Goal: Information Seeking & Learning: Find specific page/section

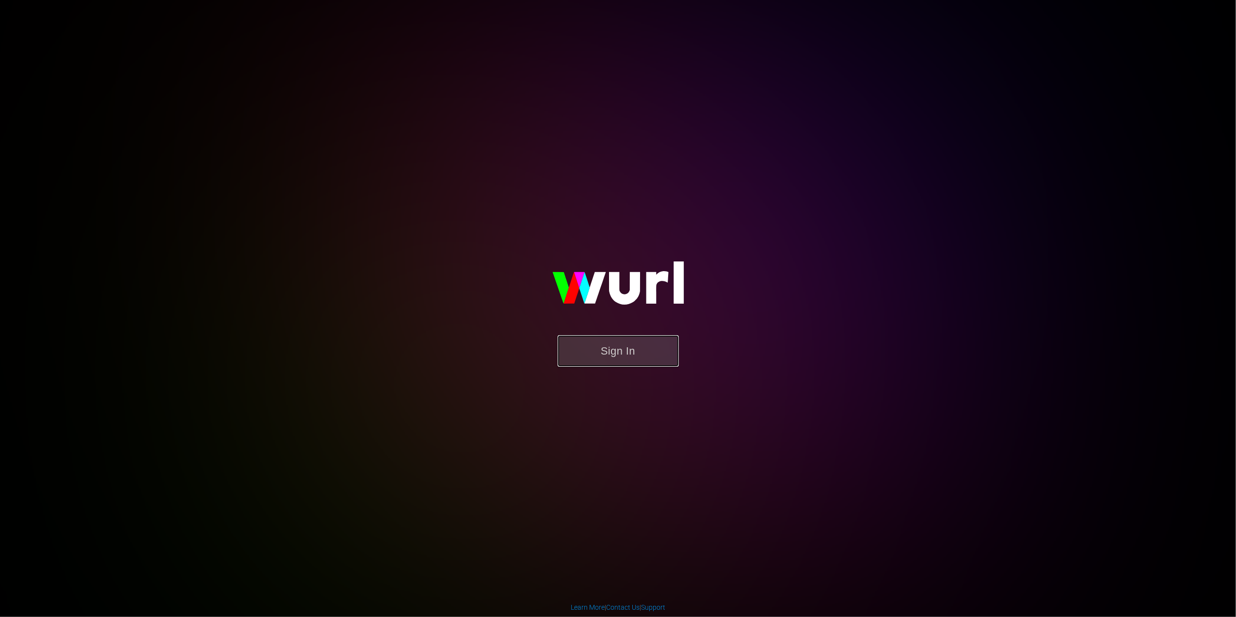
click at [616, 345] on button "Sign In" at bounding box center [618, 351] width 121 height 32
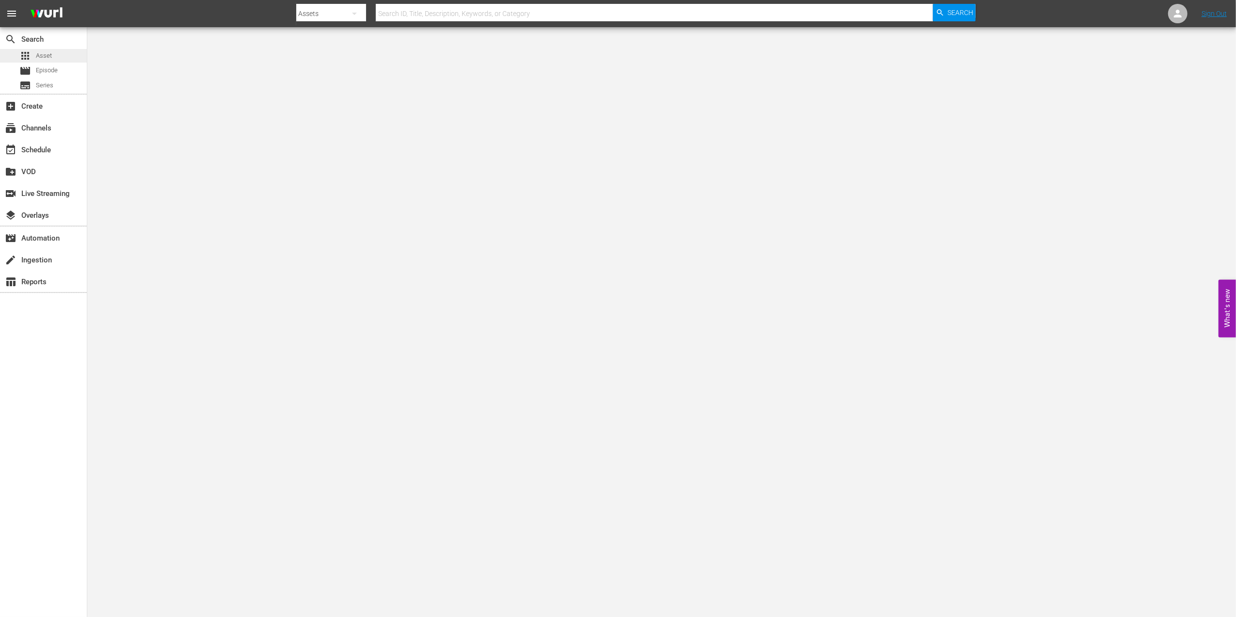
click at [39, 49] on div "apps Asset" at bounding box center [35, 56] width 32 height 14
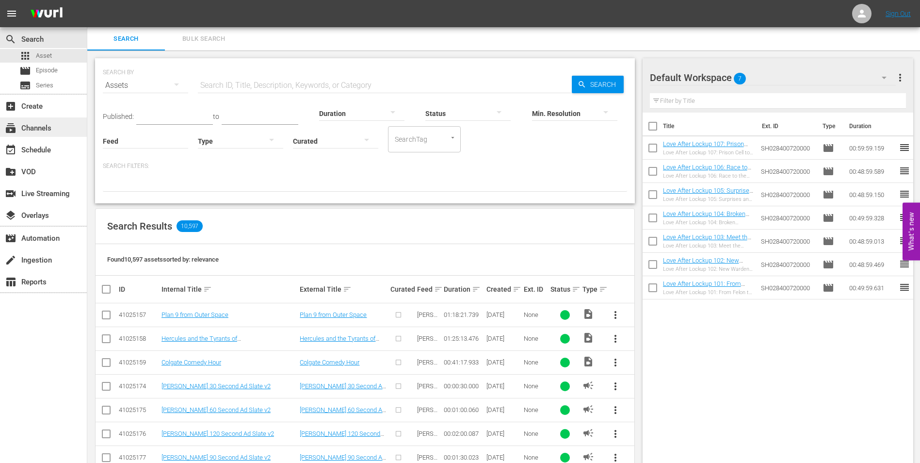
click at [35, 130] on div "subscriptions Channels" at bounding box center [27, 126] width 54 height 9
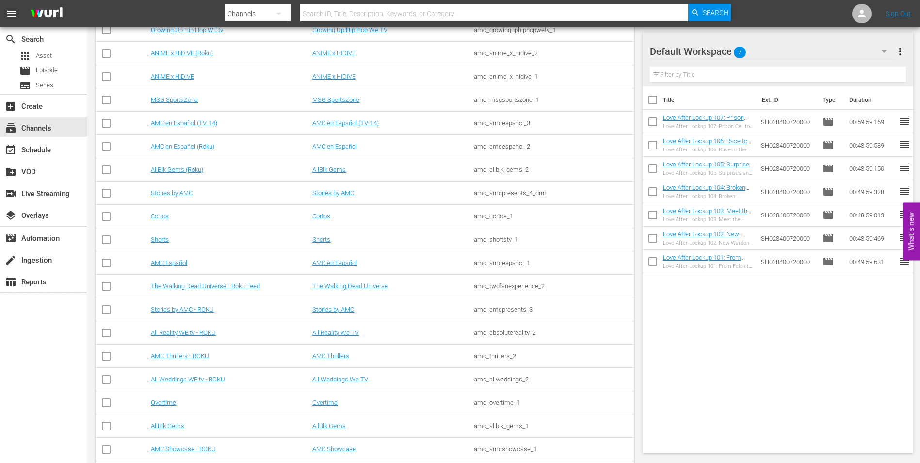
scroll to position [608, 0]
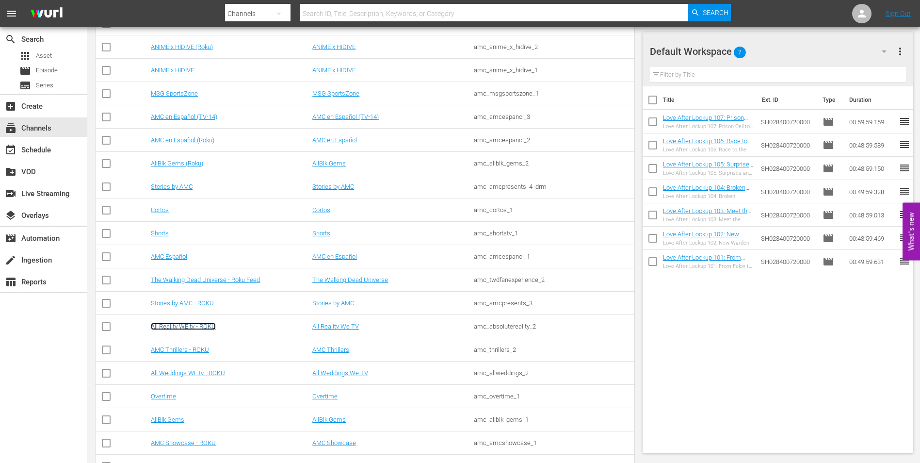
click at [185, 323] on link "All Reality WE tv - ROKU" at bounding box center [183, 325] width 65 height 7
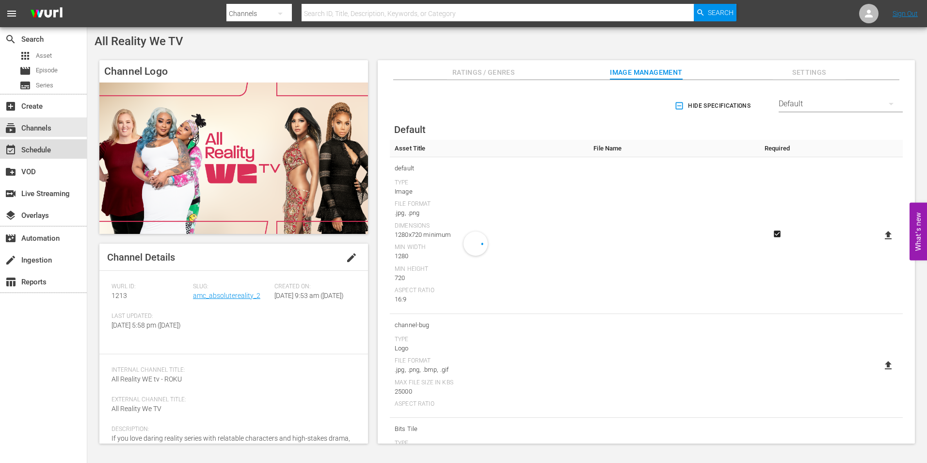
click at [59, 151] on div "event_available Schedule" at bounding box center [43, 148] width 87 height 19
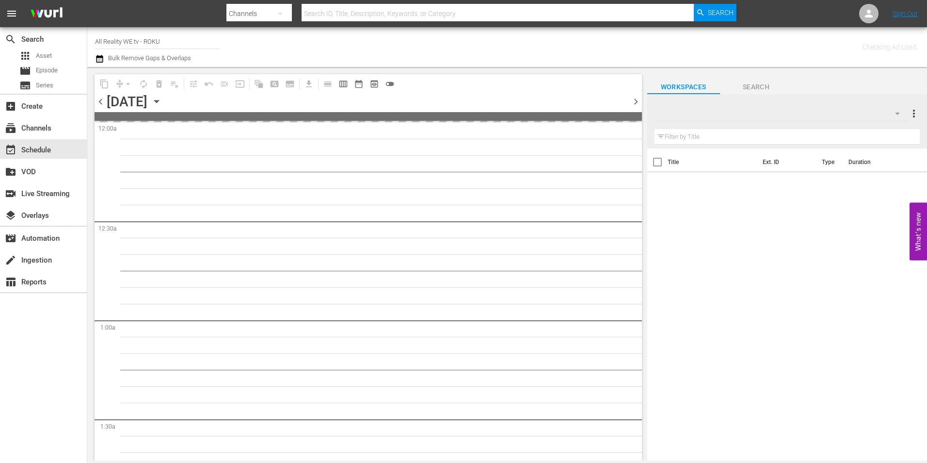
click at [632, 98] on span "chevron_right" at bounding box center [636, 102] width 12 height 12
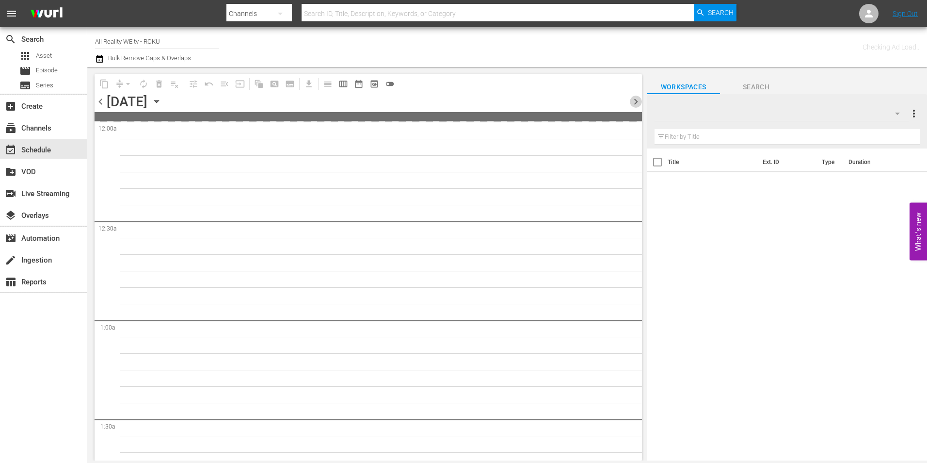
click at [632, 98] on span "chevron_right" at bounding box center [636, 102] width 12 height 12
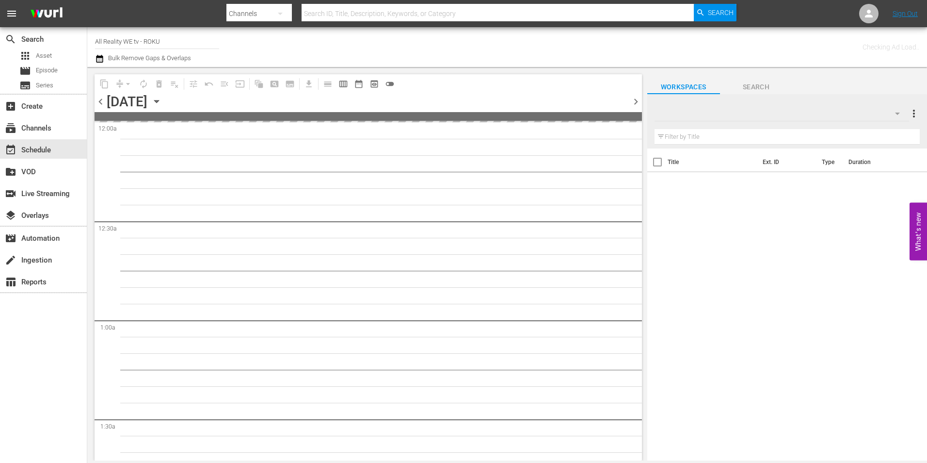
click at [632, 98] on span "chevron_right" at bounding box center [636, 102] width 12 height 12
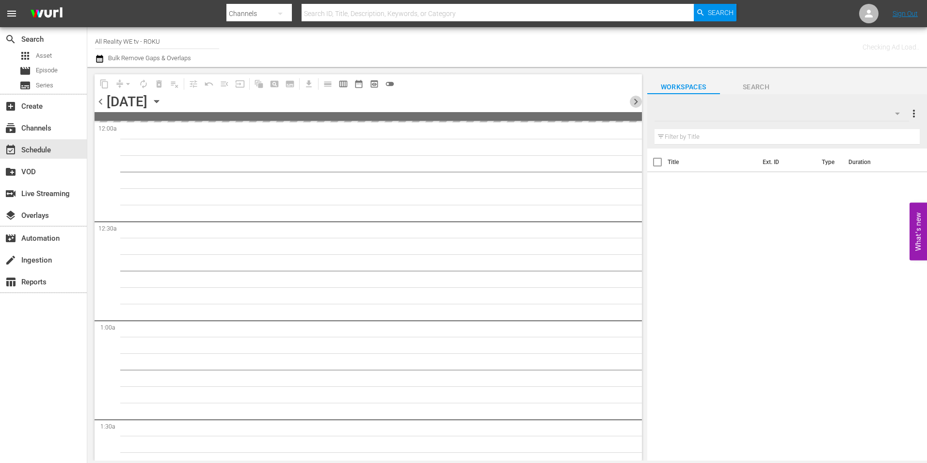
click at [632, 98] on span "chevron_right" at bounding box center [636, 102] width 12 height 12
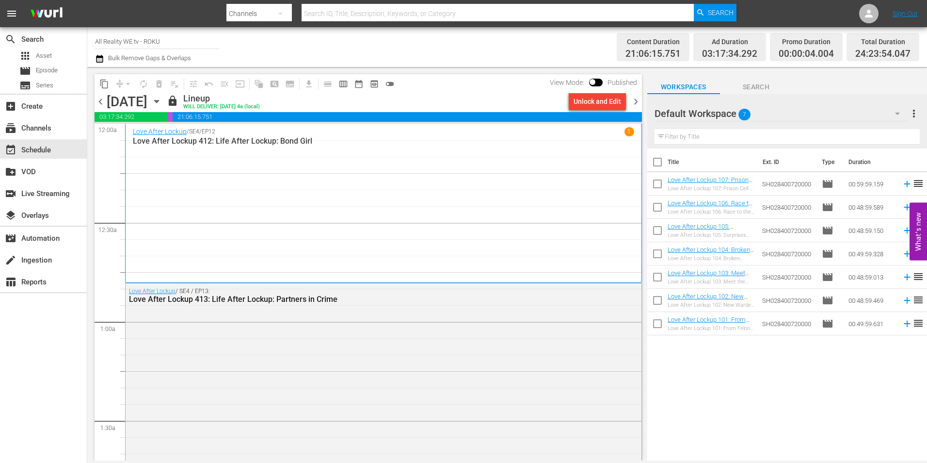
click at [636, 97] on span "chevron_right" at bounding box center [636, 102] width 12 height 12
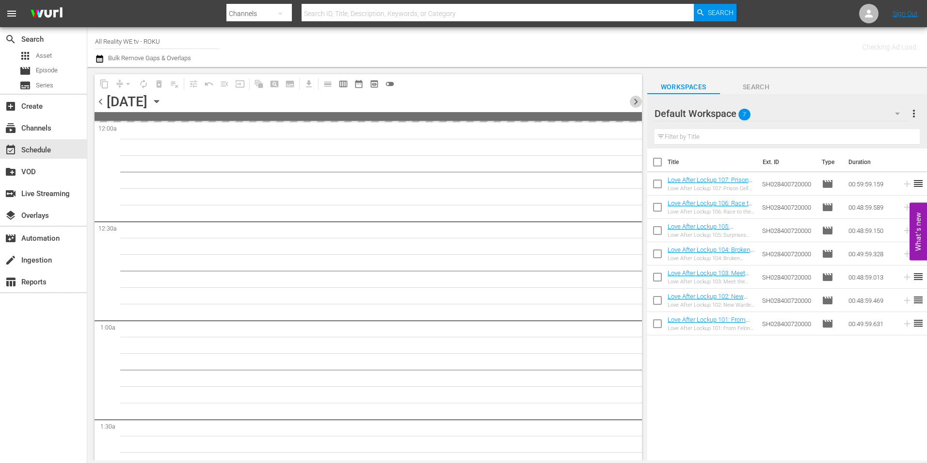
click at [636, 97] on span "chevron_right" at bounding box center [636, 102] width 12 height 12
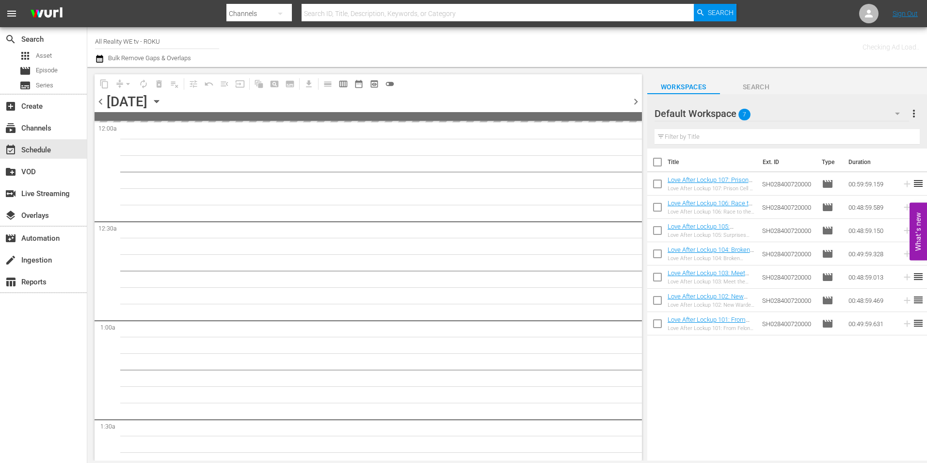
click at [636, 97] on span "chevron_right" at bounding box center [636, 102] width 12 height 12
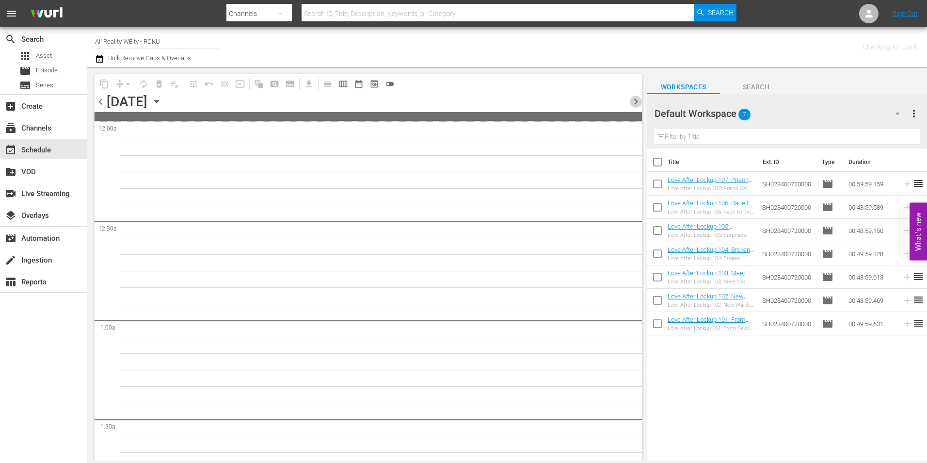
click at [636, 97] on span "chevron_right" at bounding box center [636, 102] width 12 height 12
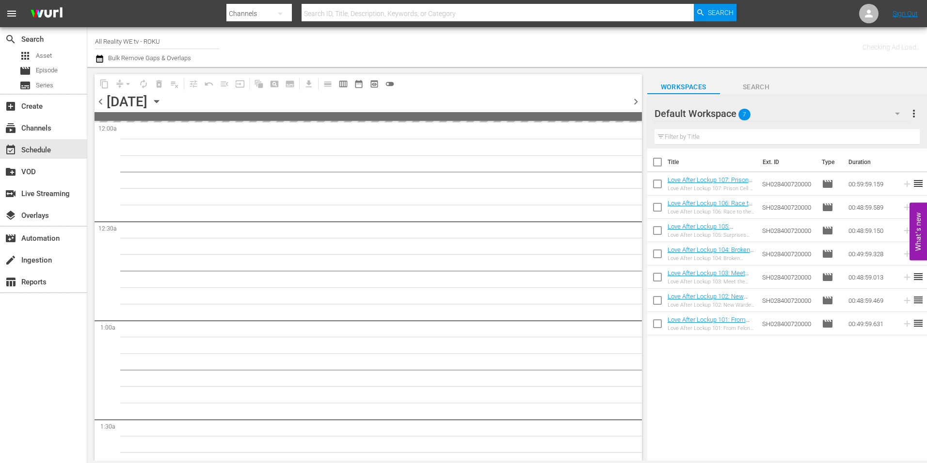
click at [636, 97] on span "chevron_right" at bounding box center [636, 102] width 12 height 12
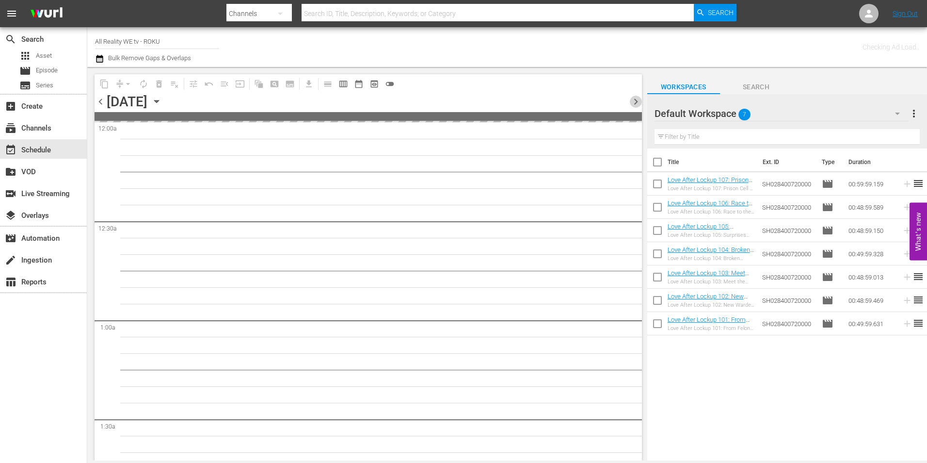
click at [636, 97] on span "chevron_right" at bounding box center [636, 102] width 12 height 12
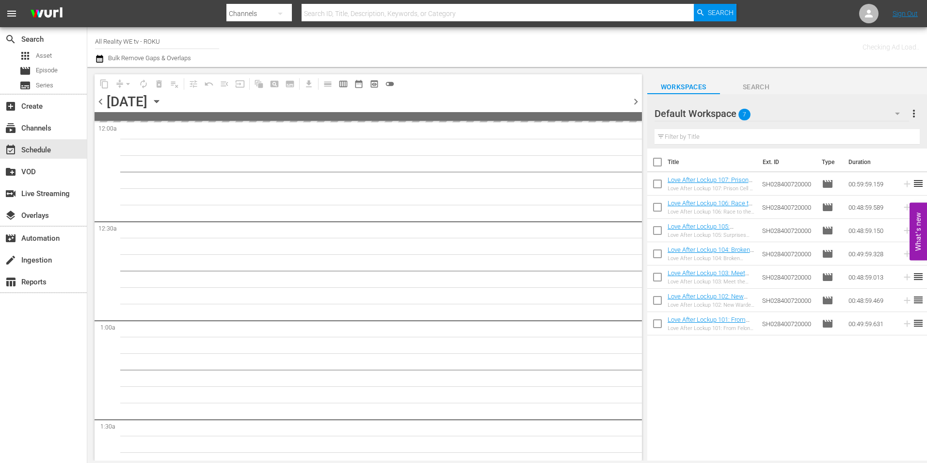
click at [636, 97] on span "chevron_right" at bounding box center [636, 102] width 12 height 12
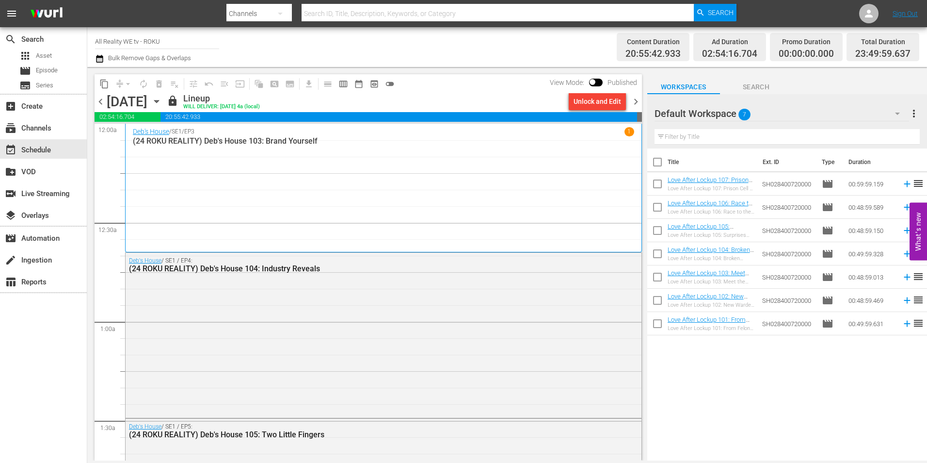
click at [636, 104] on span "chevron_right" at bounding box center [636, 102] width 12 height 12
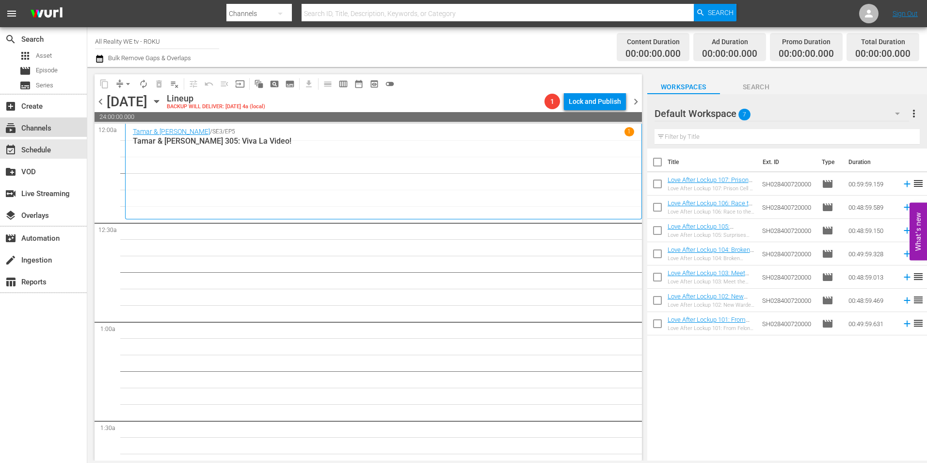
click at [46, 120] on div "subscriptions Channels" at bounding box center [43, 126] width 87 height 19
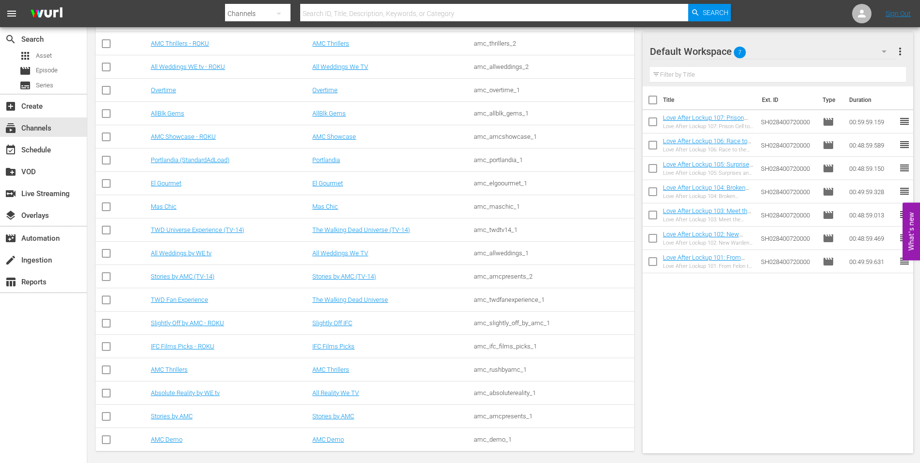
scroll to position [915, 0]
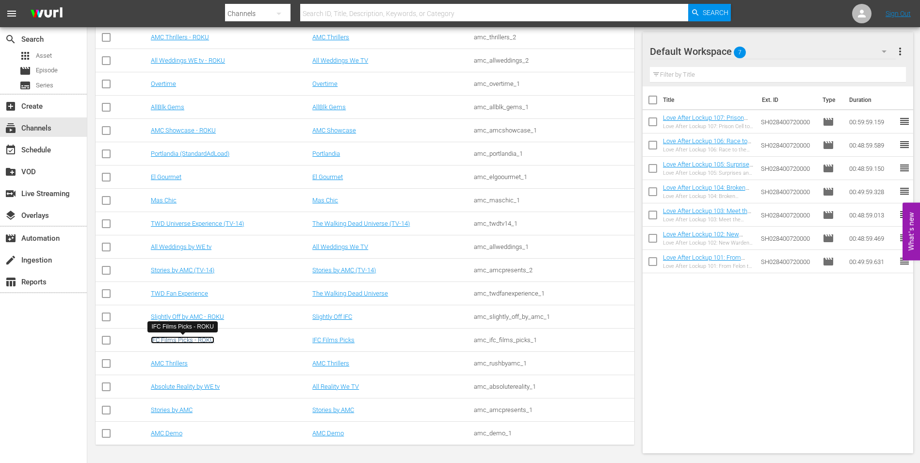
click at [176, 342] on link "IFC Films Picks - ROKU" at bounding box center [183, 339] width 64 height 7
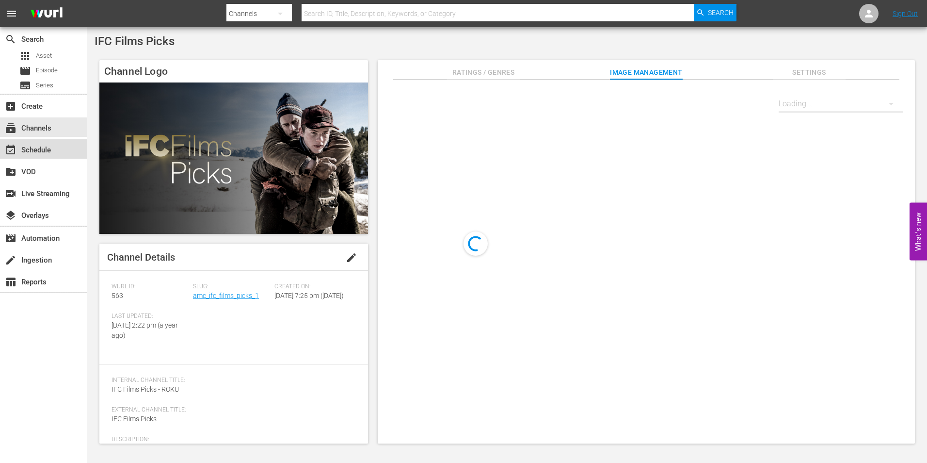
click at [55, 148] on div "event_available Schedule" at bounding box center [43, 148] width 87 height 19
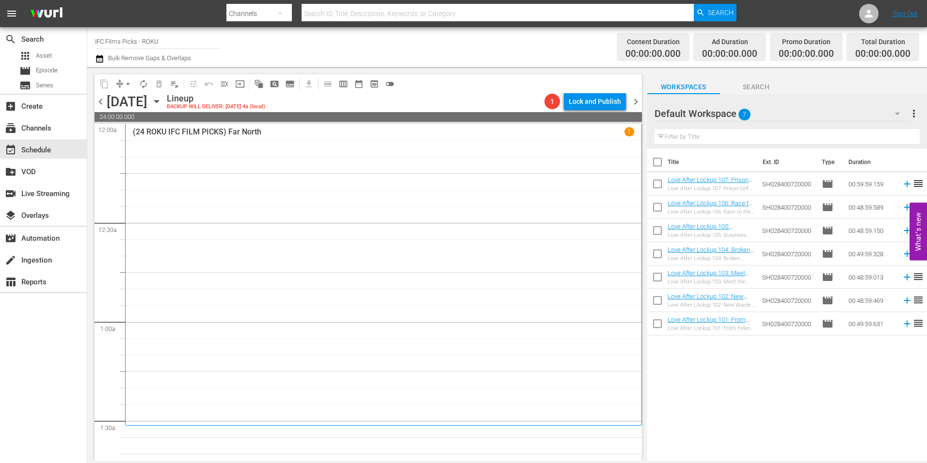
click at [99, 103] on span "chevron_left" at bounding box center [101, 102] width 12 height 12
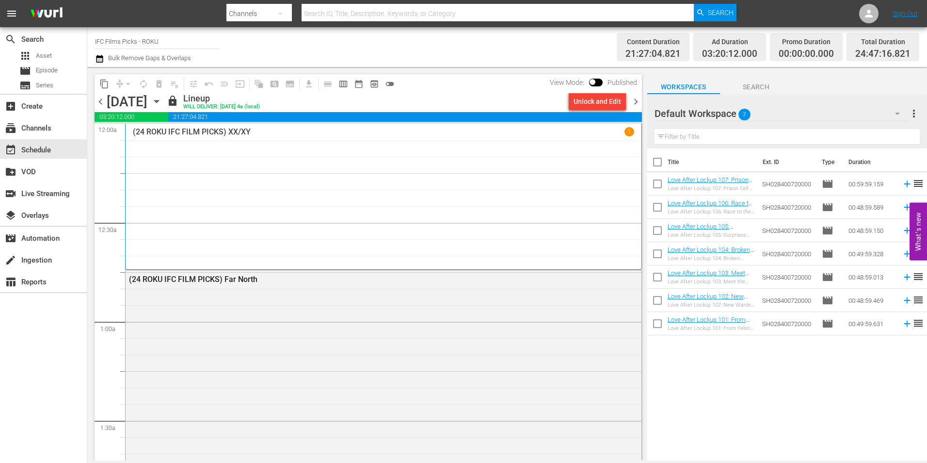
click at [639, 103] on span "chevron_right" at bounding box center [636, 102] width 12 height 12
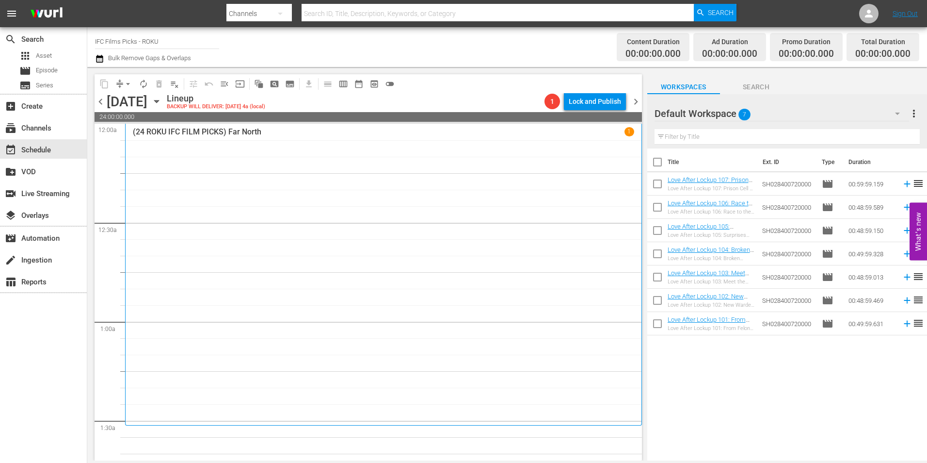
click at [102, 103] on span "chevron_left" at bounding box center [101, 102] width 12 height 12
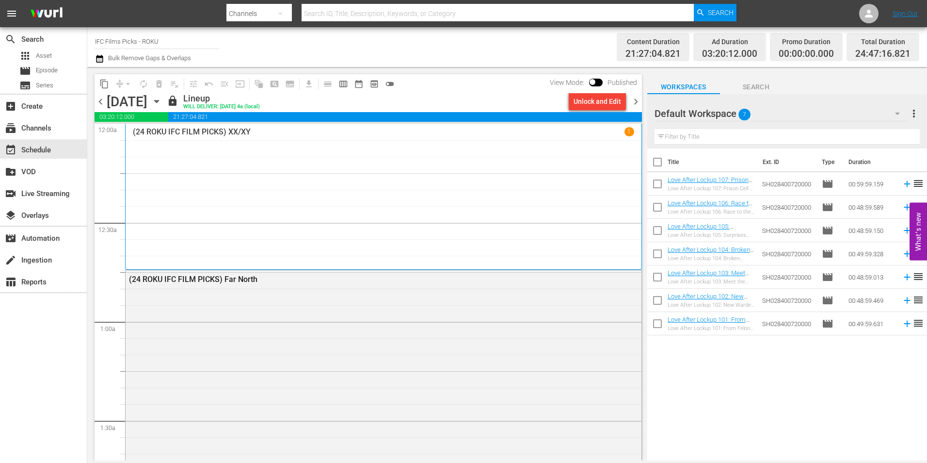
click at [103, 104] on span "chevron_left" at bounding box center [101, 102] width 12 height 12
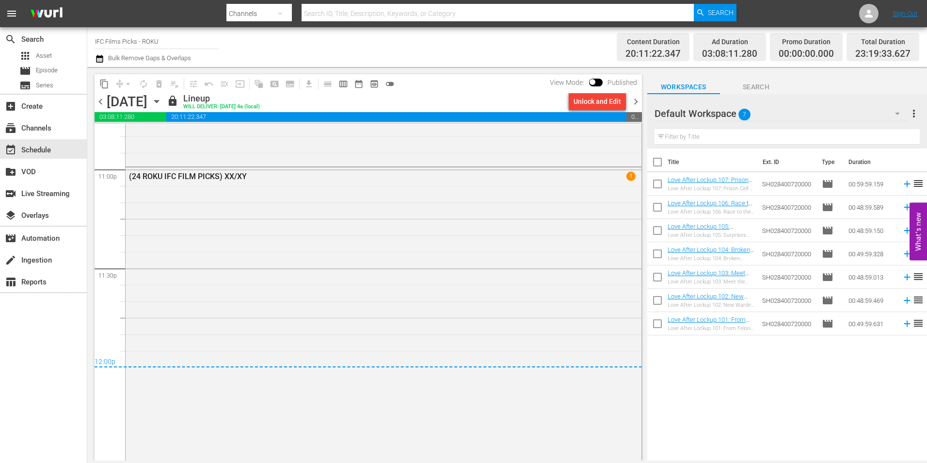
scroll to position [4557, 0]
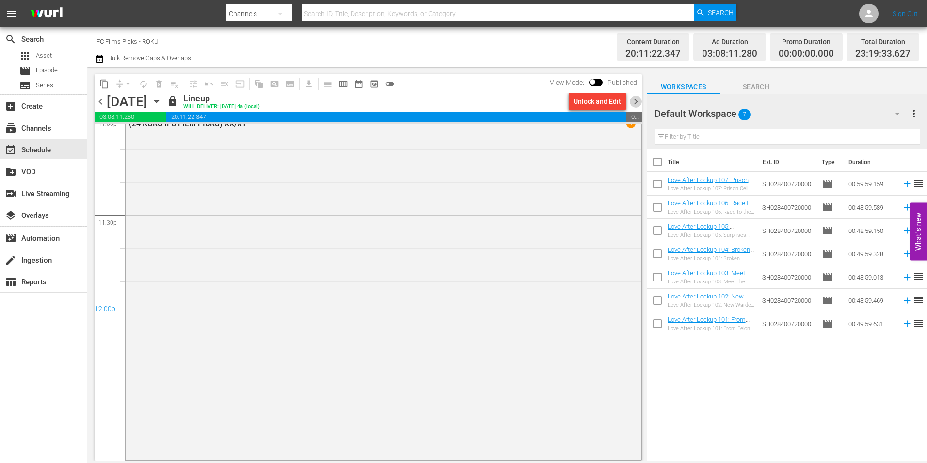
click at [637, 103] on span "chevron_right" at bounding box center [636, 102] width 12 height 12
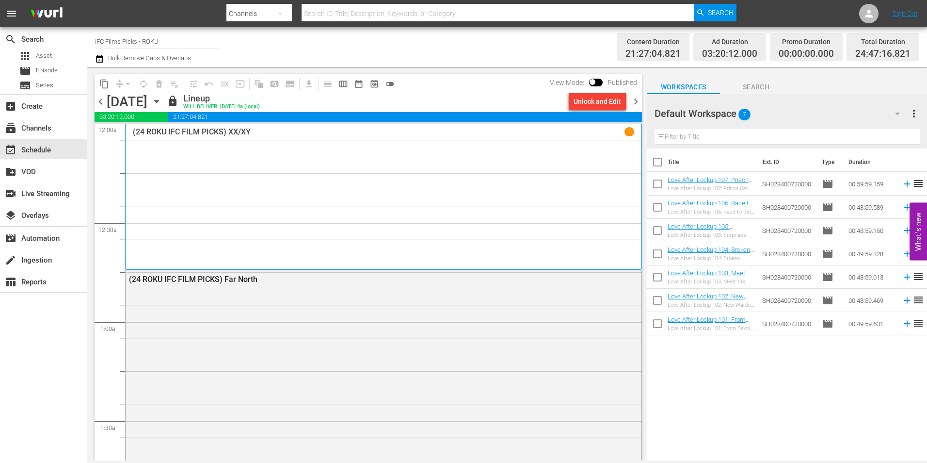
click at [52, 346] on div "search Search apps Asset movie Episode subtitles Series add_box Create subscrip…" at bounding box center [43, 258] width 87 height 463
click at [43, 123] on div "subscriptions Channels" at bounding box center [27, 126] width 54 height 9
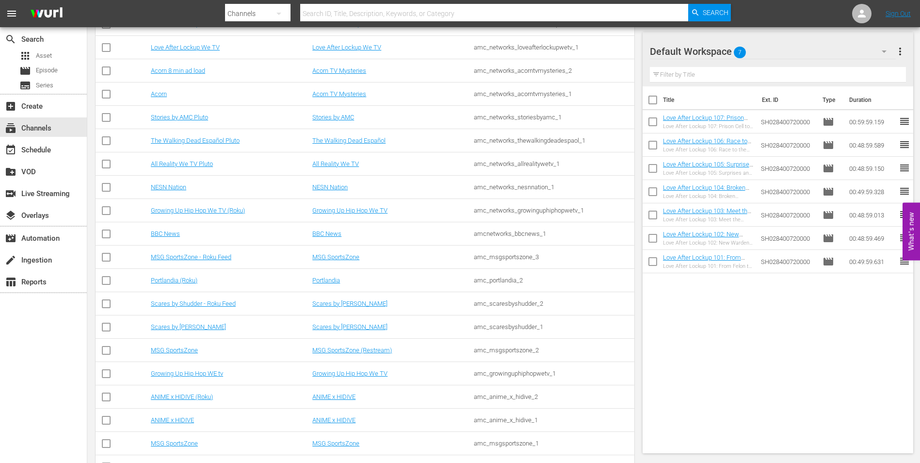
scroll to position [237, 0]
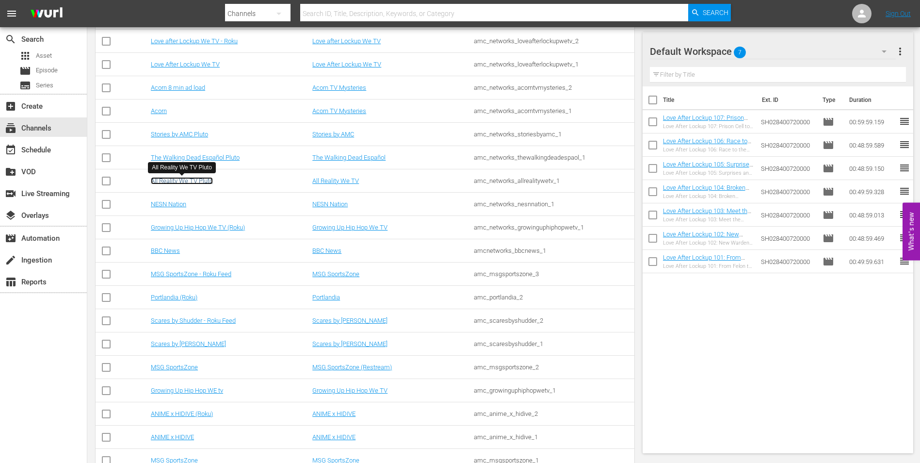
click at [188, 180] on link "All Reality We TV Pluto" at bounding box center [182, 180] width 62 height 7
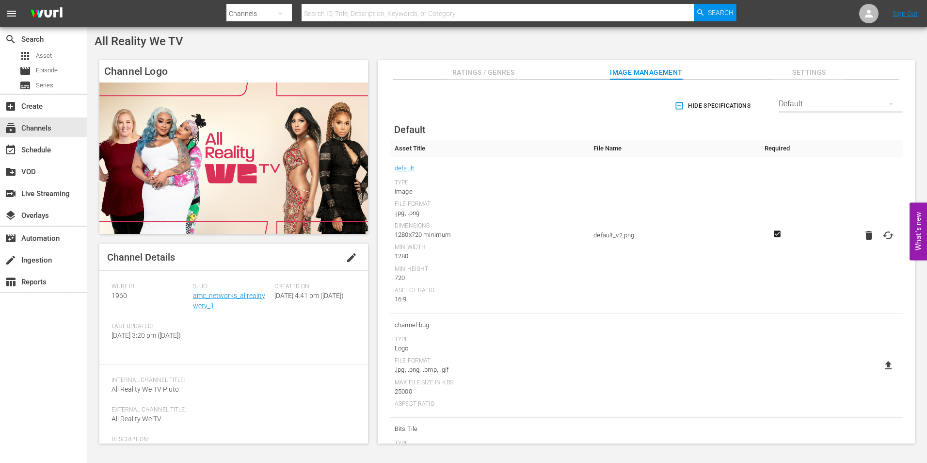
click at [479, 73] on span "Ratings / Genres" at bounding box center [483, 72] width 73 height 12
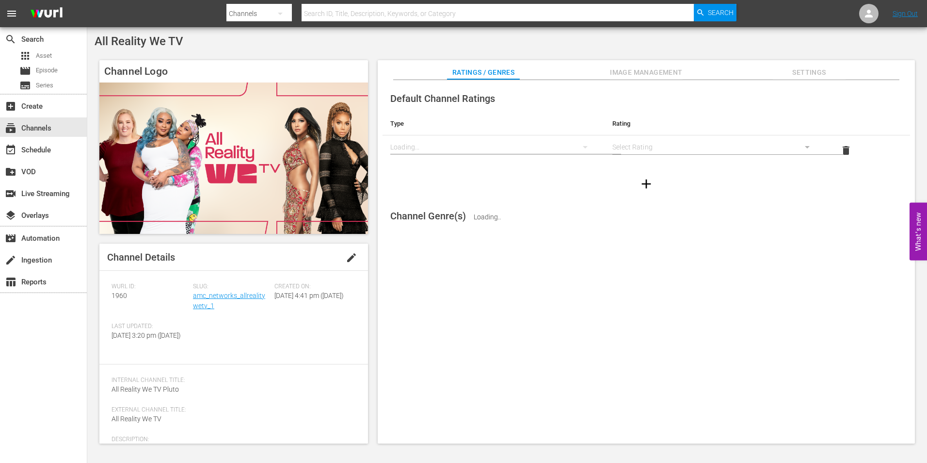
click at [812, 71] on span "Settings" at bounding box center [809, 72] width 73 height 12
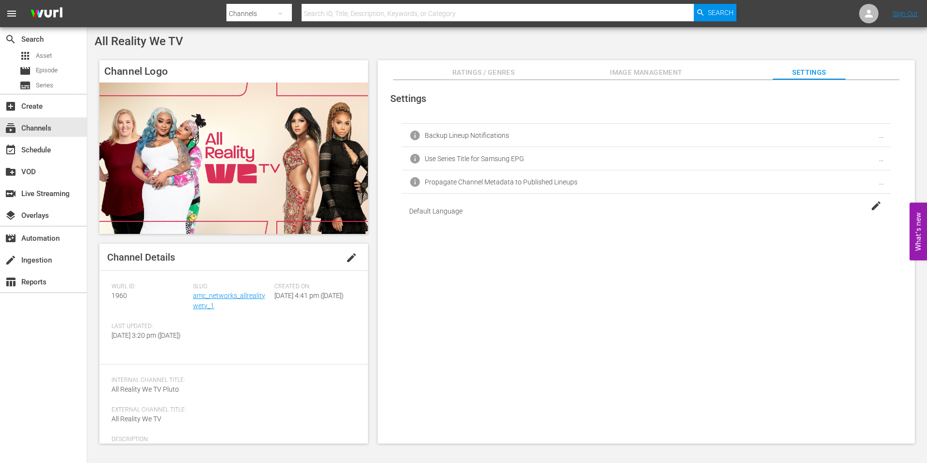
click at [645, 71] on span "Image Management" at bounding box center [646, 72] width 73 height 12
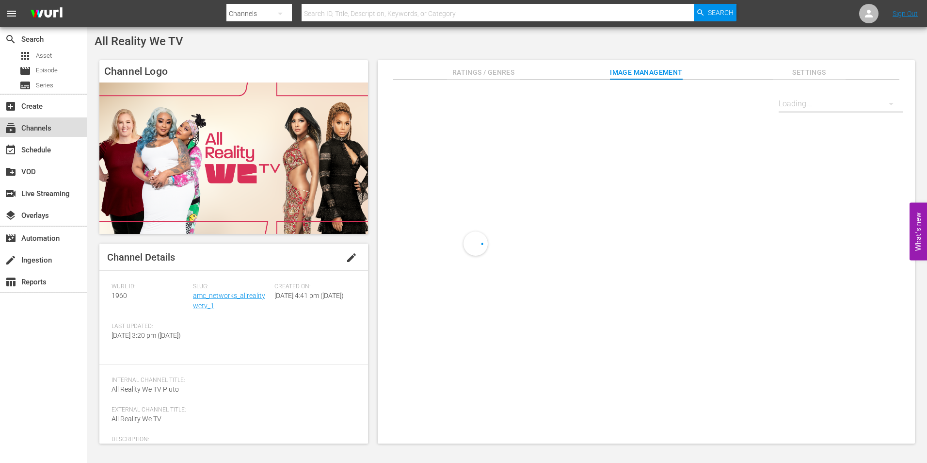
click at [42, 126] on div "subscriptions Channels" at bounding box center [27, 126] width 54 height 9
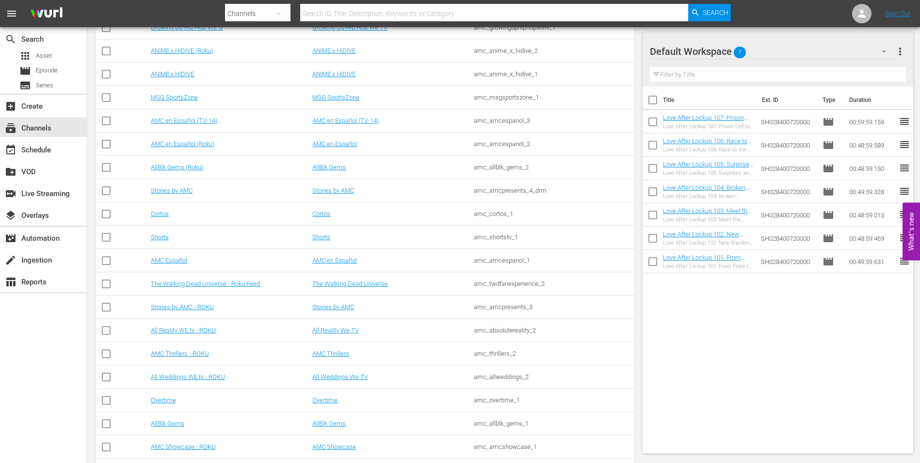
scroll to position [603, 0]
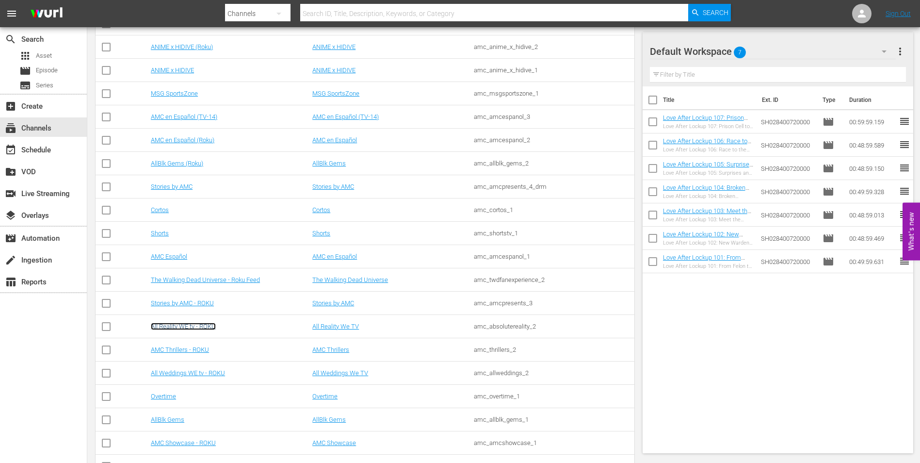
click at [200, 328] on link "All Reality WE tv - ROKU" at bounding box center [183, 325] width 65 height 7
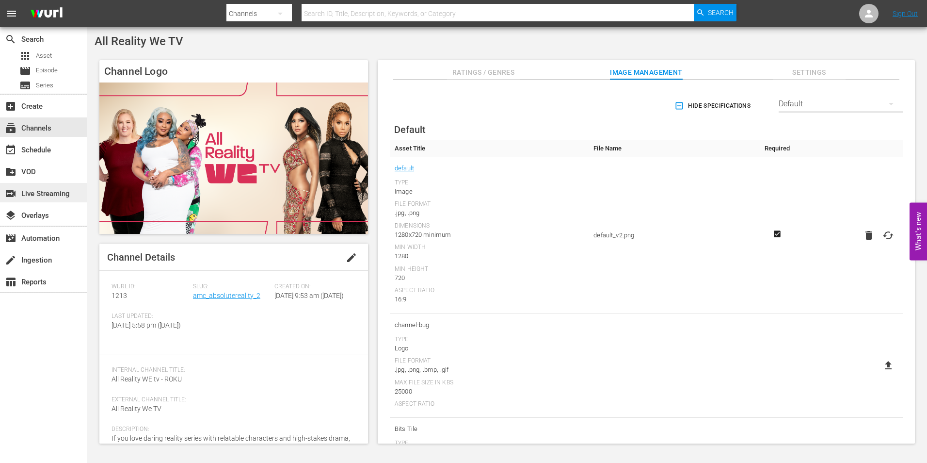
click at [39, 196] on div "switch_video Live Streaming" at bounding box center [27, 192] width 54 height 9
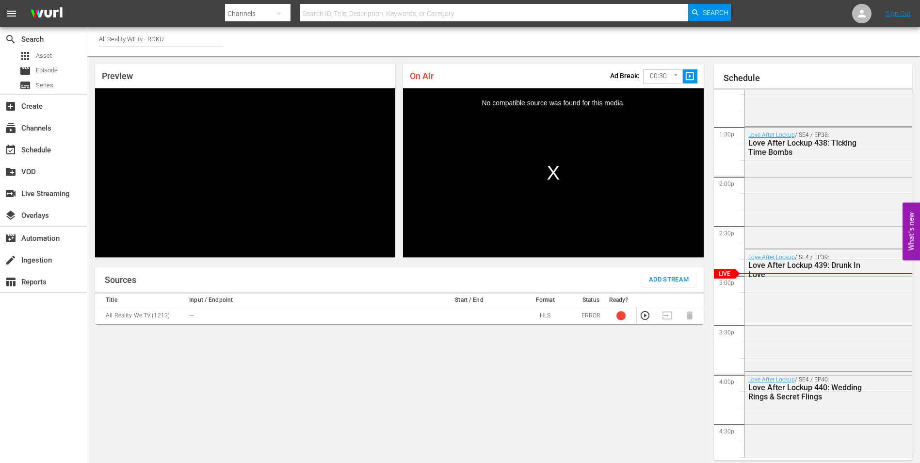
click at [164, 42] on input "All Reality WE tv - ROKU" at bounding box center [161, 38] width 124 height 23
click at [311, 32] on div "Channel Title All Reality WE tv - ROKU" at bounding box center [503, 41] width 832 height 29
click at [48, 152] on div "event_available Schedule" at bounding box center [27, 148] width 54 height 9
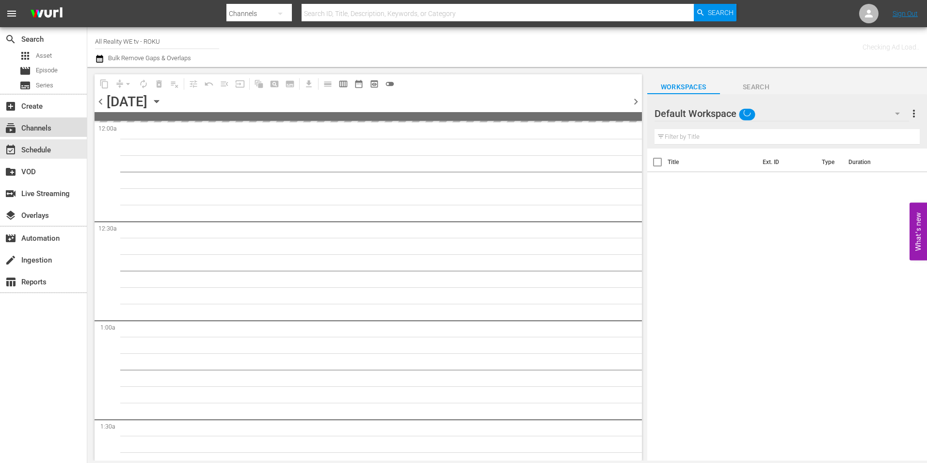
click at [46, 131] on div "subscriptions Channels" at bounding box center [27, 126] width 54 height 9
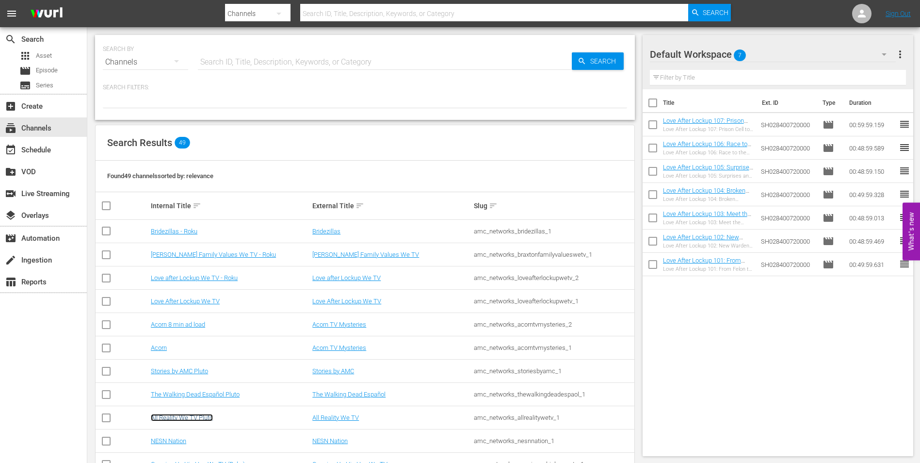
click at [198, 414] on link "All Reality We TV Pluto" at bounding box center [182, 417] width 62 height 7
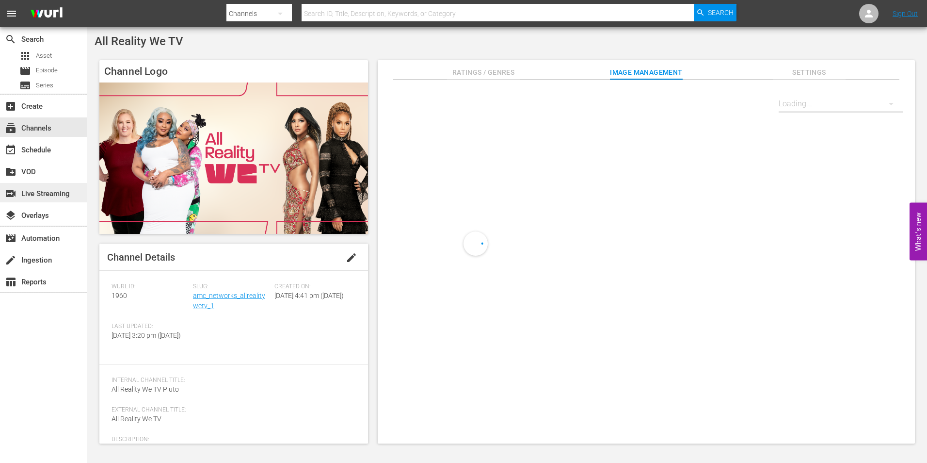
click at [31, 196] on div "switch_video Live Streaming" at bounding box center [27, 192] width 54 height 9
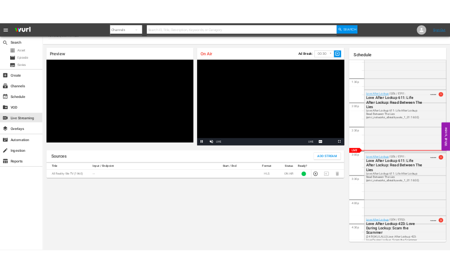
scroll to position [25, 0]
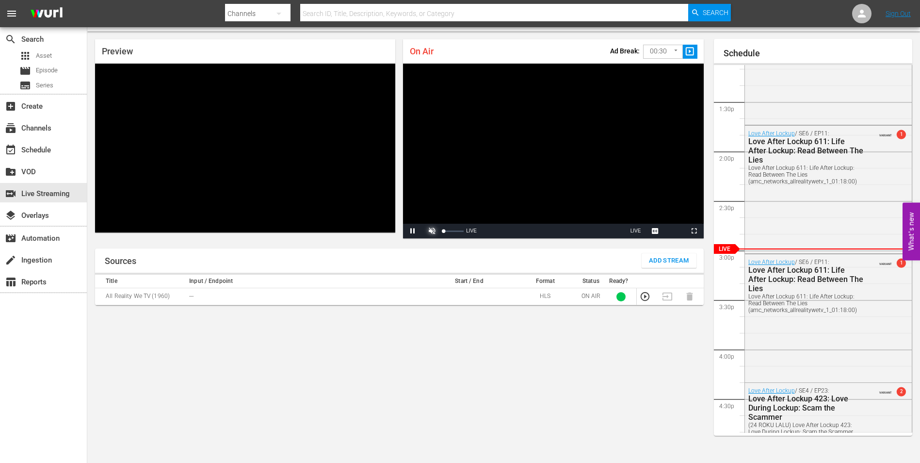
click at [432, 231] on span "Video Player" at bounding box center [432, 231] width 0 height 0
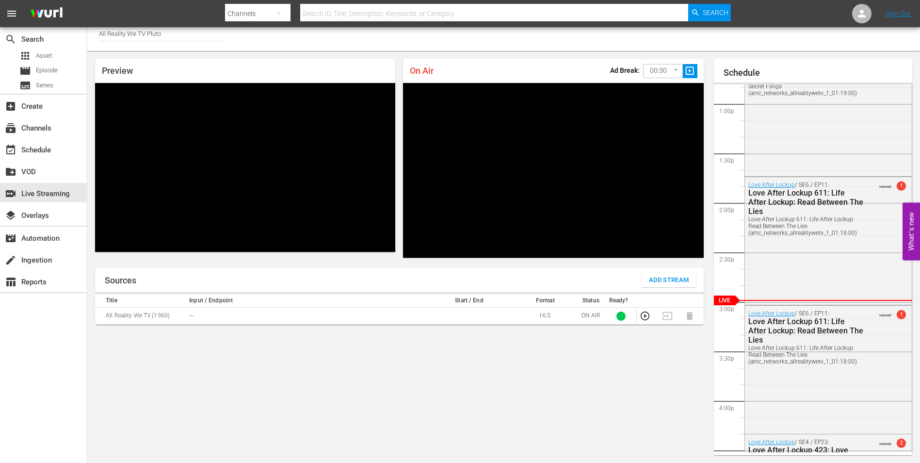
scroll to position [1266, 0]
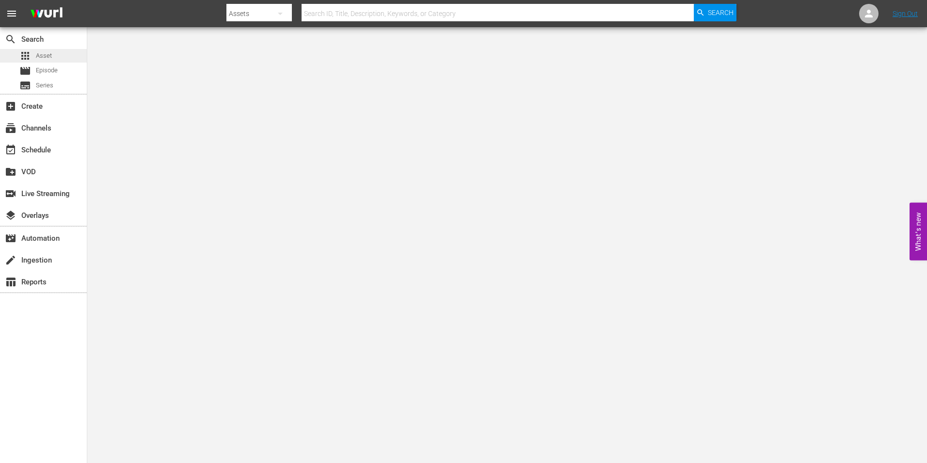
click at [48, 55] on span "Asset" at bounding box center [44, 56] width 16 height 10
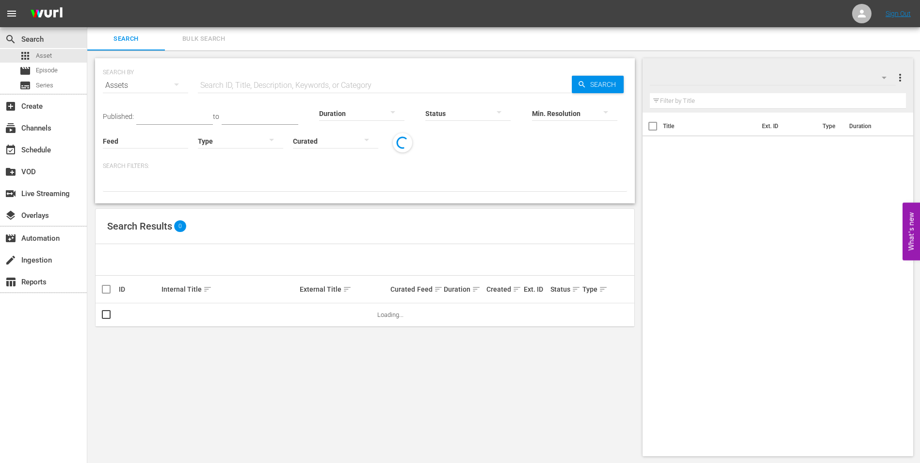
click at [261, 80] on input "text" at bounding box center [385, 85] width 374 height 23
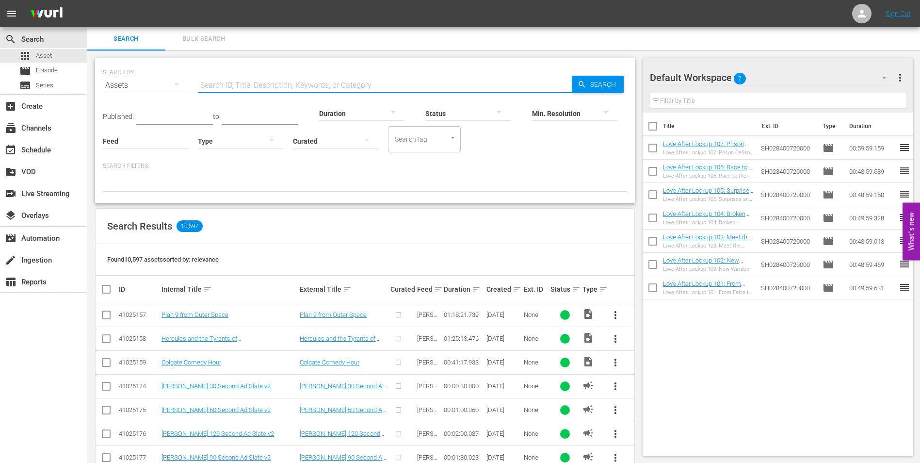
click at [219, 83] on input "text" at bounding box center [385, 85] width 374 height 23
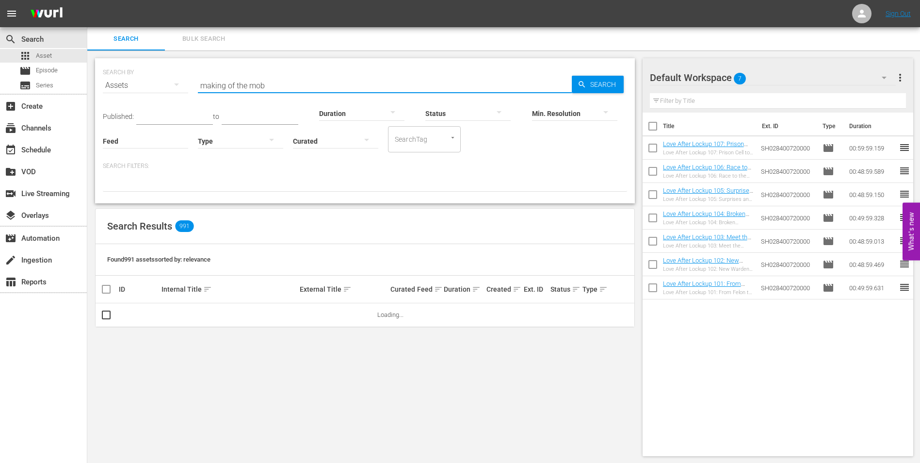
type input "making of the mob"
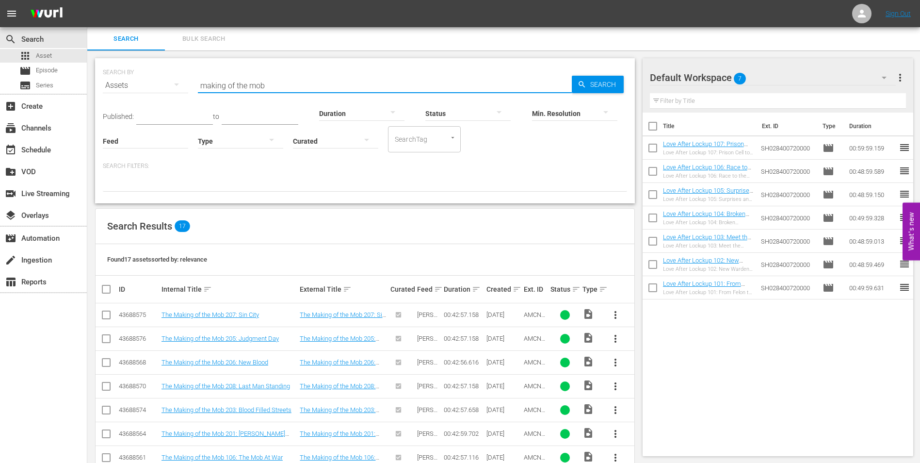
drag, startPoint x: 291, startPoint y: 80, endPoint x: 130, endPoint y: 85, distance: 161.0
click at [130, 85] on div "SEARCH BY Search By Assets Search ID, Title, Description, Keywords, or Category…" at bounding box center [365, 79] width 524 height 35
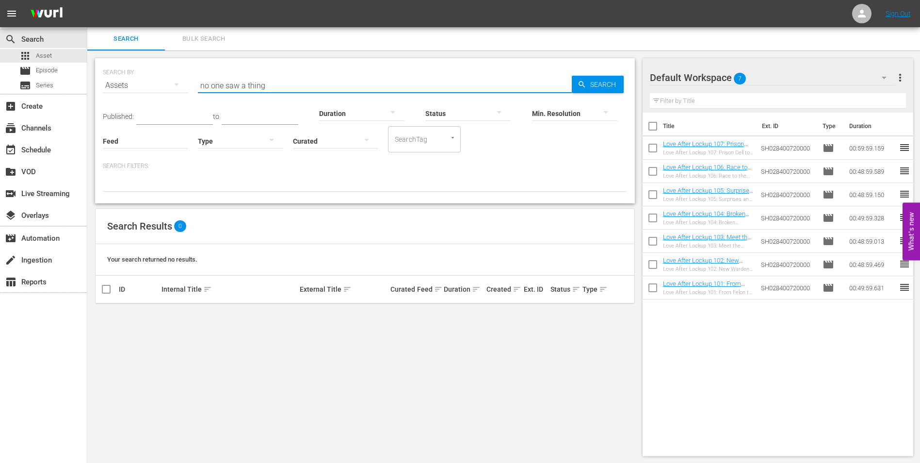
click at [211, 85] on input "no one saw a thing" at bounding box center [385, 85] width 374 height 23
click at [286, 78] on input "noone saw a thing" at bounding box center [385, 85] width 374 height 23
type input "no one saw a thing"
drag, startPoint x: 276, startPoint y: 84, endPoint x: 175, endPoint y: 68, distance: 103.1
click at [175, 68] on div "SEARCH BY Search By Assets Search ID, Title, Description, Keywords, or Category…" at bounding box center [365, 79] width 524 height 35
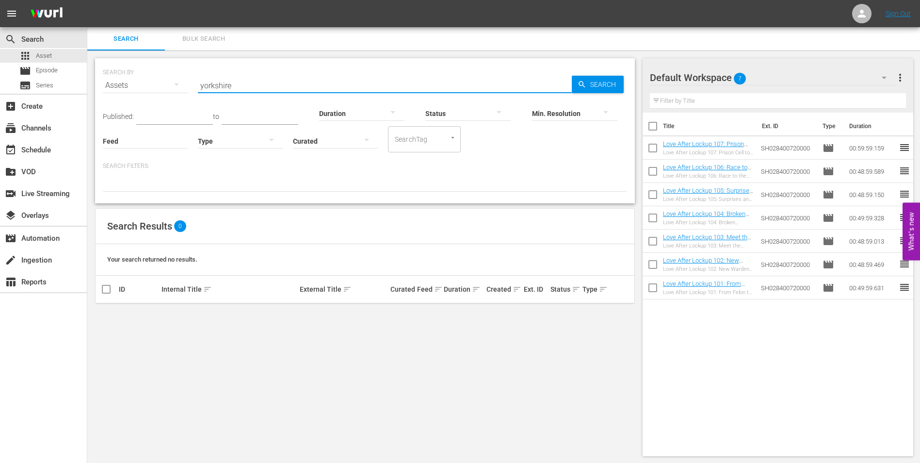
type input "yorkshire"
drag, startPoint x: 257, startPoint y: 85, endPoint x: 164, endPoint y: 70, distance: 94.2
click at [164, 70] on div "SEARCH BY Search By Assets Search ID, Title, Description, Keywords, or Category…" at bounding box center [365, 79] width 524 height 35
type input "heiress and the heist"
drag, startPoint x: 288, startPoint y: 86, endPoint x: 125, endPoint y: 76, distance: 163.7
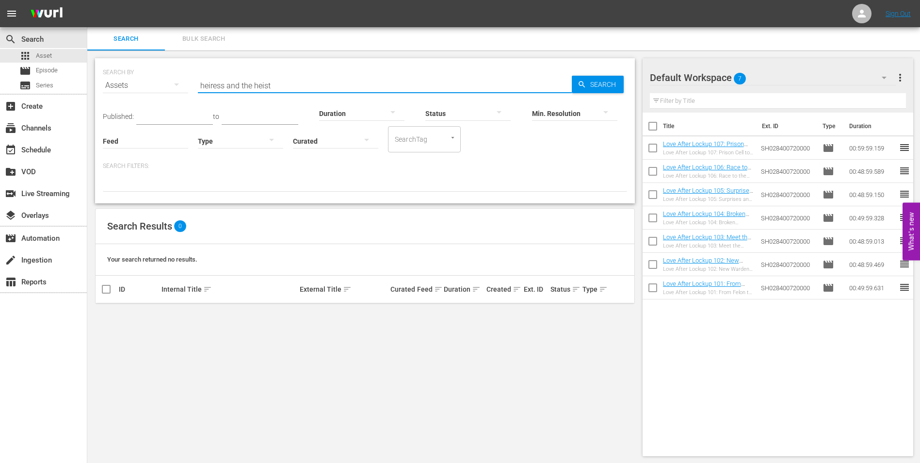
click at [125, 76] on div "SEARCH BY Search By Assets Search ID, Title, Description, Keywords, or Category…" at bounding box center [365, 79] width 524 height 35
type input "wasp woman"
